Goal: Book appointment/travel/reservation

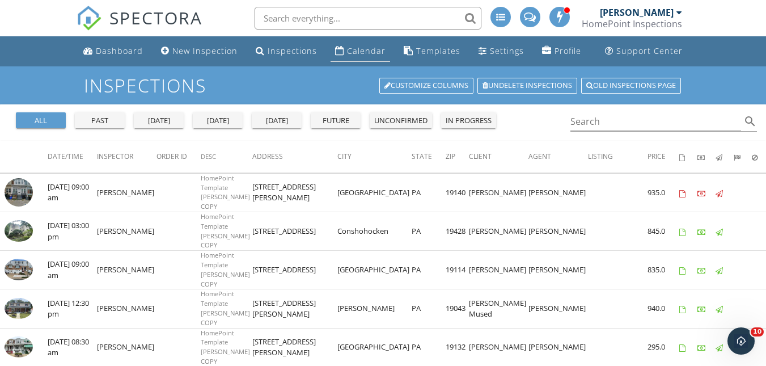
click at [359, 49] on div "Calendar" at bounding box center [366, 50] width 39 height 11
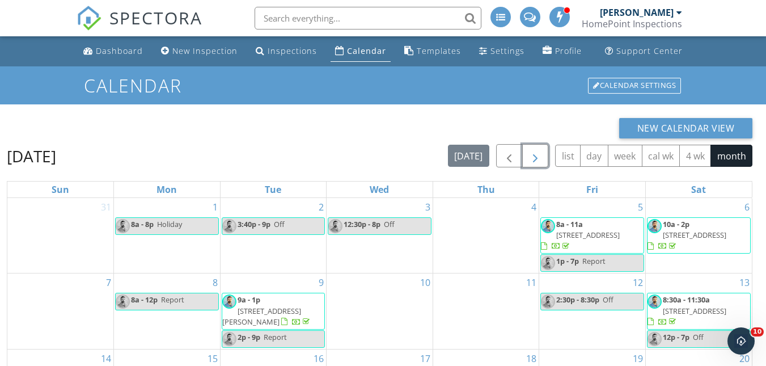
click at [535, 159] on span "button" at bounding box center [536, 156] width 14 height 14
click at [530, 156] on span "button" at bounding box center [536, 156] width 14 height 14
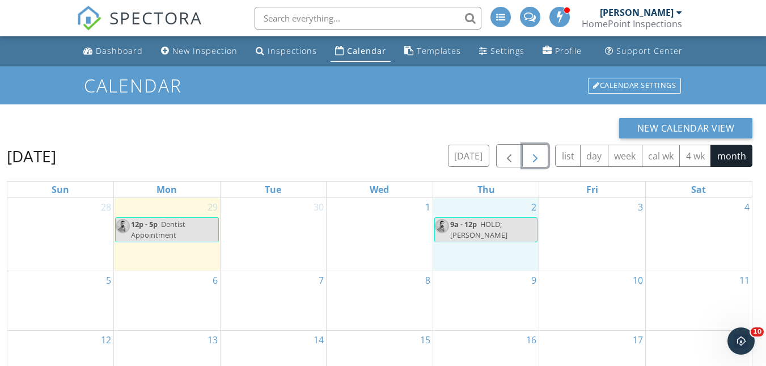
click at [483, 252] on div "2 9a - 12p HOLD; [PERSON_NAME]" at bounding box center [486, 234] width 106 height 73
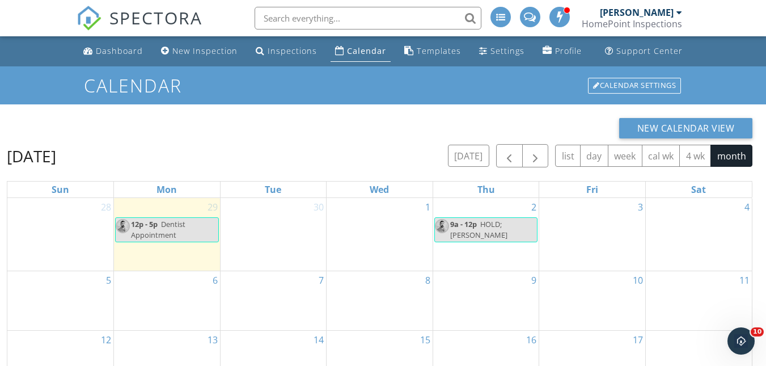
click at [490, 259] on div "2 9a - 12p HOLD; Ben Slater" at bounding box center [486, 234] width 106 height 73
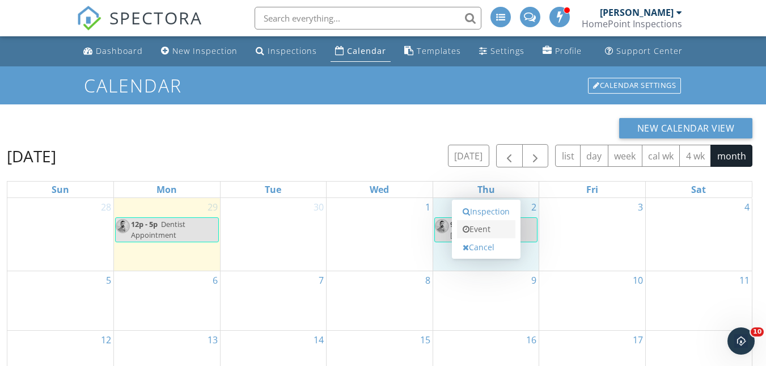
click at [477, 230] on link "Event" at bounding box center [486, 229] width 58 height 18
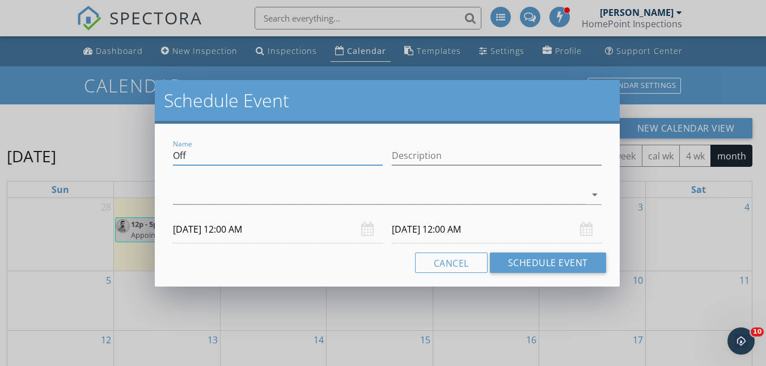
drag, startPoint x: 275, startPoint y: 148, endPoint x: 3, endPoint y: 154, distance: 271.8
click at [3, 154] on div "Schedule Event Name Off Description arrow_drop_down 10/02/2025 12:00 AM 10/03/2…" at bounding box center [383, 183] width 766 height 366
type input "report"
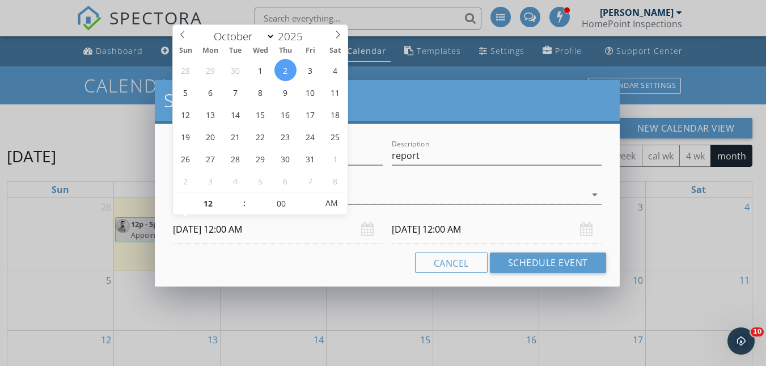
click at [278, 234] on input "10/02/2025 12:00 AM" at bounding box center [278, 230] width 210 height 28
type input "01"
type input "10/02/2025 1:00 AM"
click at [239, 196] on span at bounding box center [239, 197] width 8 height 11
type input "10/03/2025 1:00 AM"
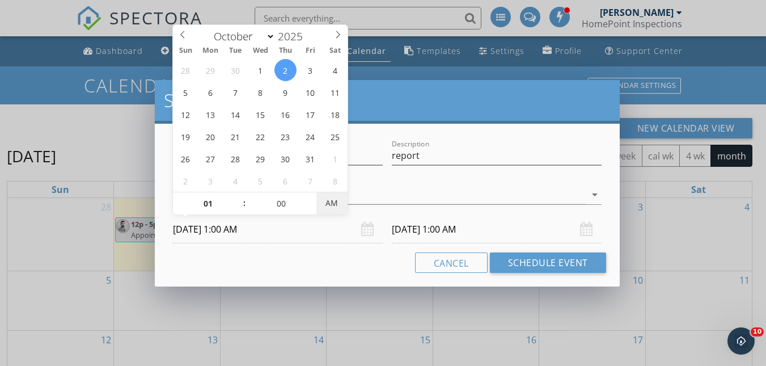
type input "10/02/2025 1:00 PM"
click at [331, 201] on span "AM" at bounding box center [332, 203] width 31 height 23
click at [342, 258] on div "Cancel Schedule Event" at bounding box center [387, 262] width 438 height 20
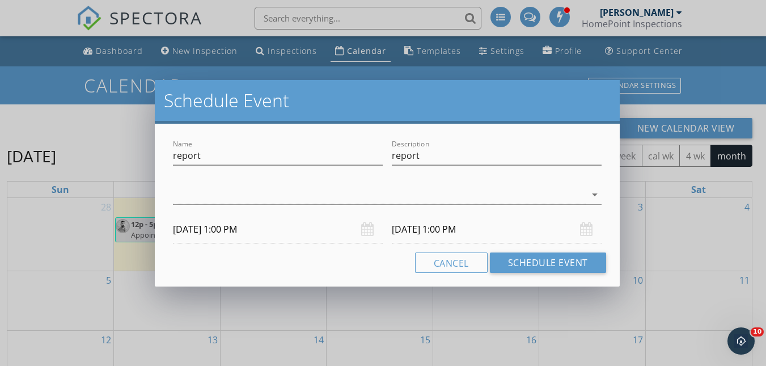
click at [442, 230] on input "10/03/2025 1:00 PM" at bounding box center [497, 230] width 210 height 28
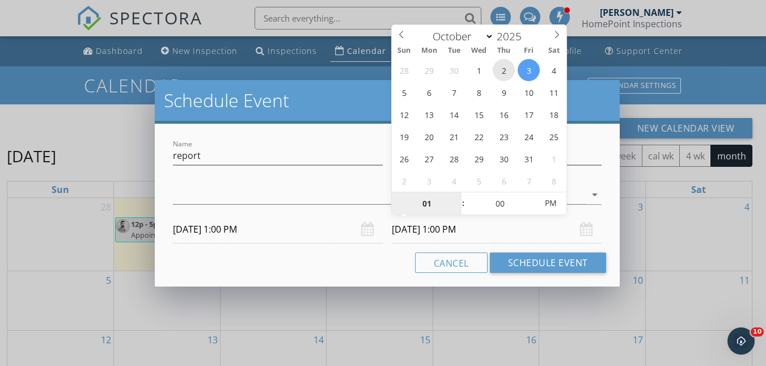
type input "10/02/2025 1:00 PM"
type input "02"
type input "10/02/2025 2:00 PM"
click at [457, 197] on span at bounding box center [458, 197] width 8 height 11
type input "03"
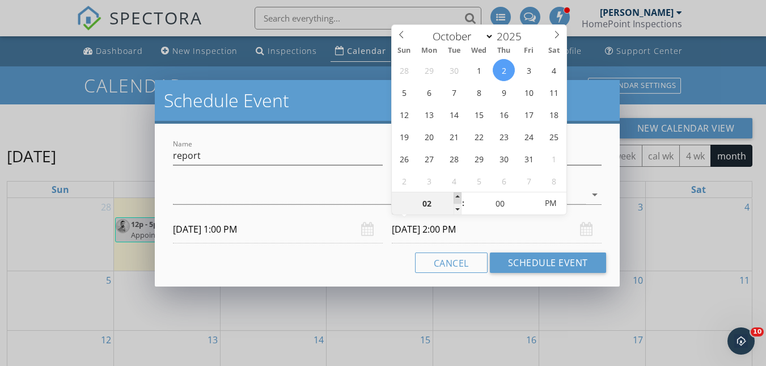
type input "10/02/2025 3:00 PM"
click at [457, 197] on span at bounding box center [458, 197] width 8 height 11
type input "04"
type input "10/02/2025 4:00 PM"
click at [457, 197] on span at bounding box center [458, 197] width 8 height 11
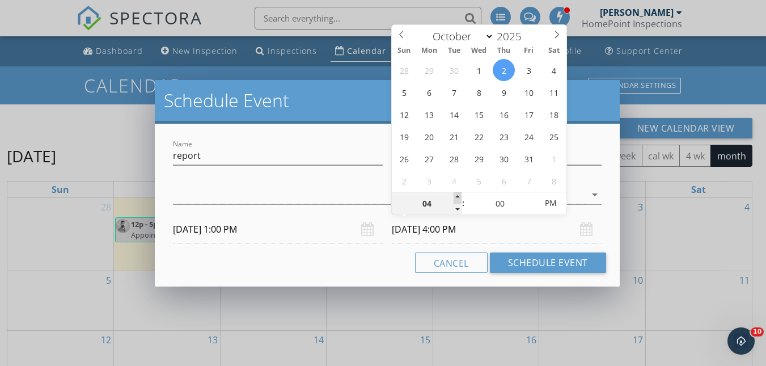
type input "05"
type input "10/02/2025 5:00 PM"
click at [457, 197] on span at bounding box center [458, 197] width 8 height 11
type input "06"
type input "10/02/2025 6:00 PM"
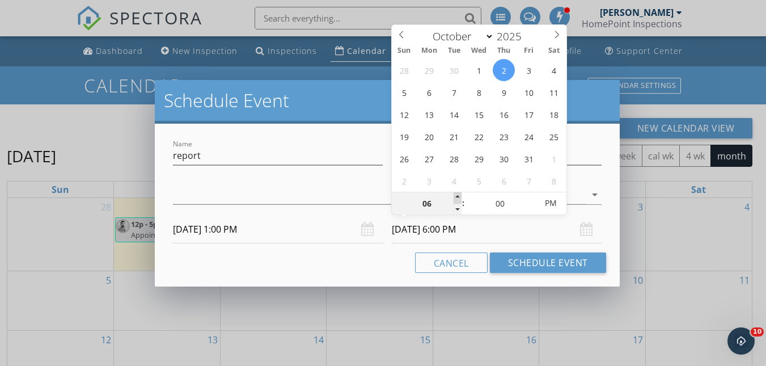
click at [457, 197] on span at bounding box center [458, 197] width 8 height 11
click at [353, 277] on div "Name report Description report check_box_outline_blank Daniel McLaughlin check_…" at bounding box center [387, 205] width 465 height 163
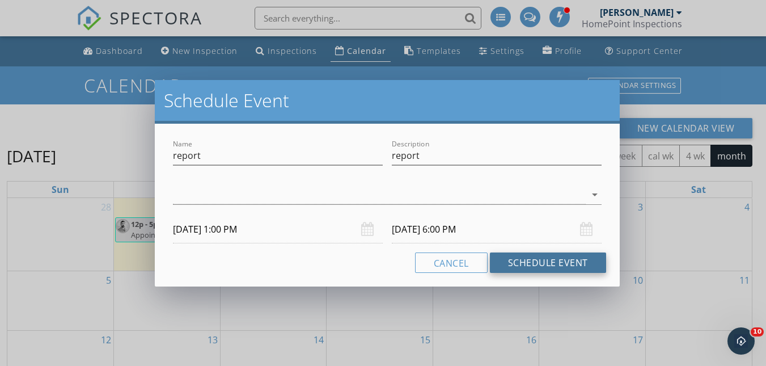
click at [530, 268] on button "Schedule Event" at bounding box center [548, 262] width 116 height 20
click at [290, 193] on div at bounding box center [379, 195] width 413 height 19
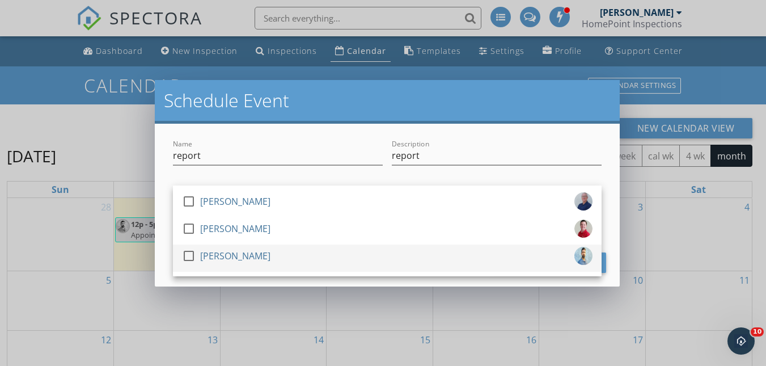
click at [187, 255] on div at bounding box center [188, 255] width 19 height 19
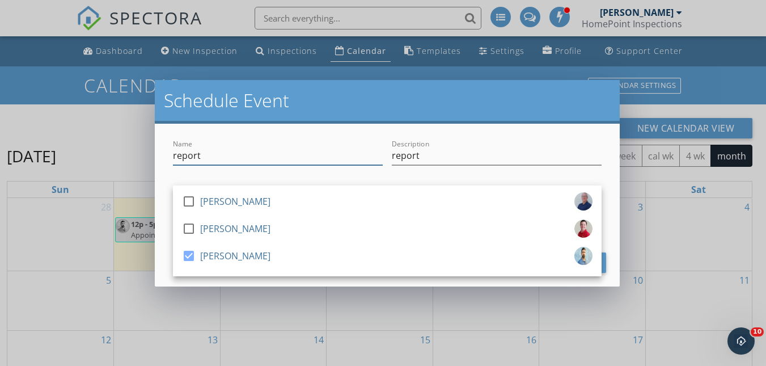
click at [240, 160] on input "report" at bounding box center [278, 155] width 210 height 19
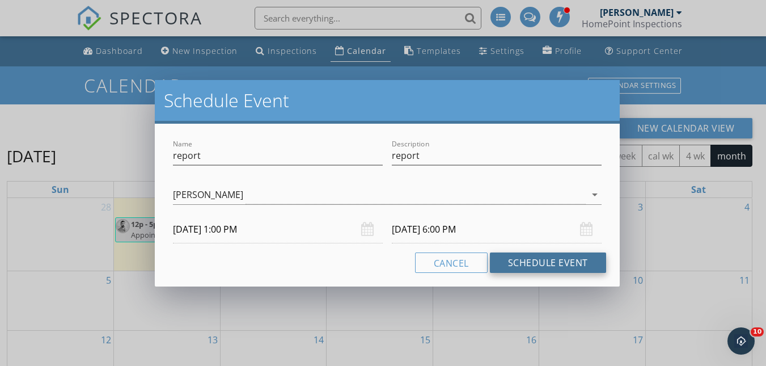
click at [541, 260] on button "Schedule Event" at bounding box center [548, 262] width 116 height 20
